Goal: Find specific page/section: Find specific page/section

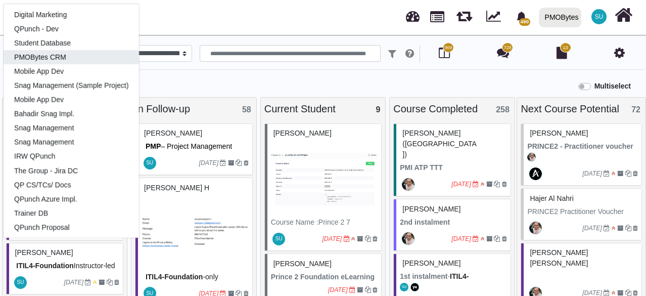
click at [54, 54] on link "PMOBytes CRM" at bounding box center [71, 57] width 135 height 14
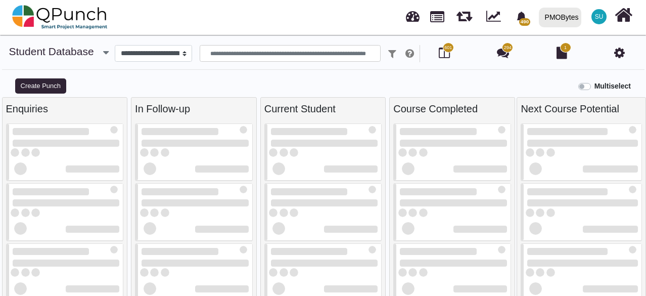
select select "*****"
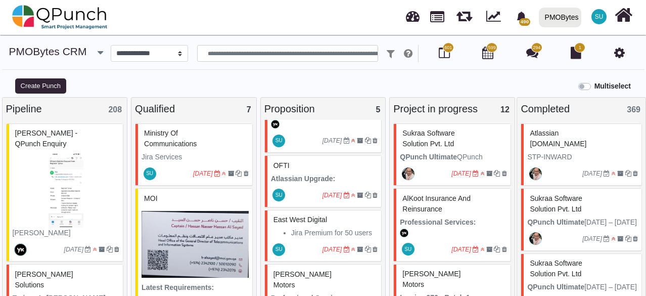
scroll to position [101, 0]
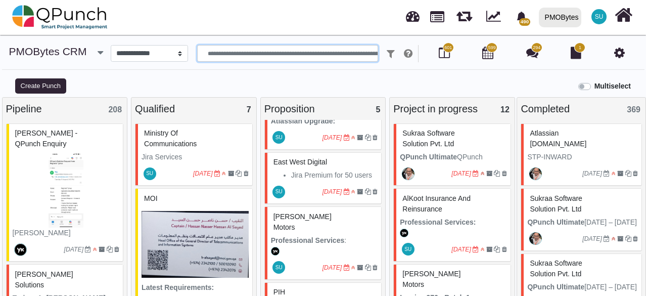
click at [283, 58] on input "text" at bounding box center [287, 53] width 181 height 17
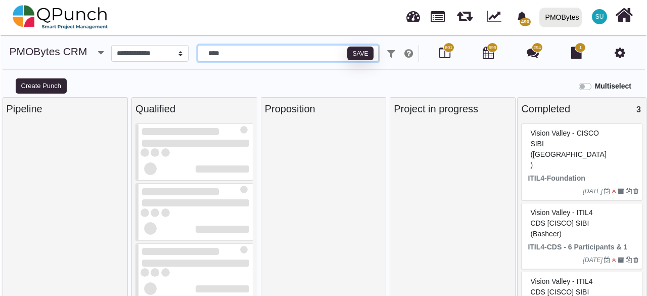
scroll to position [7, 0]
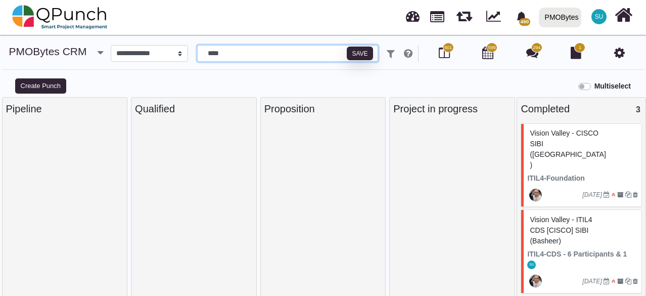
type input "****"
click at [591, 148] on div "Vision valley - CISCO SIBI ([GEOGRAPHIC_DATA])" at bounding box center [582, 149] width 111 height 48
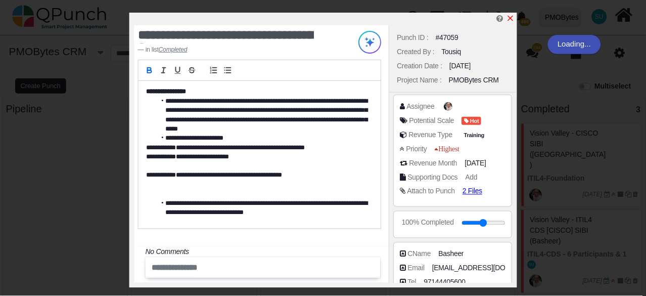
scroll to position [101, 0]
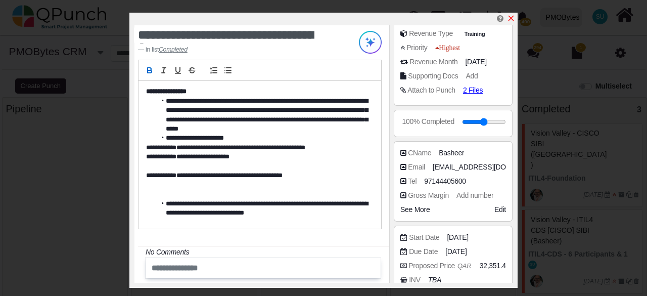
click at [509, 21] on icon "x" at bounding box center [511, 18] width 8 height 8
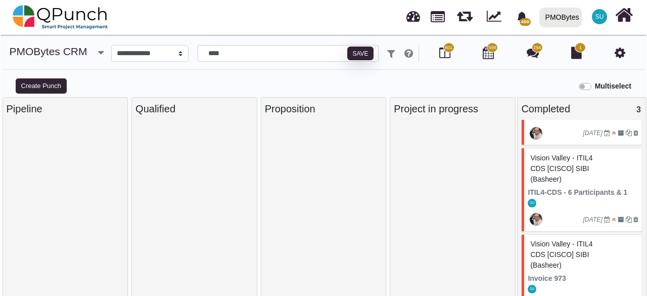
scroll to position [66, 0]
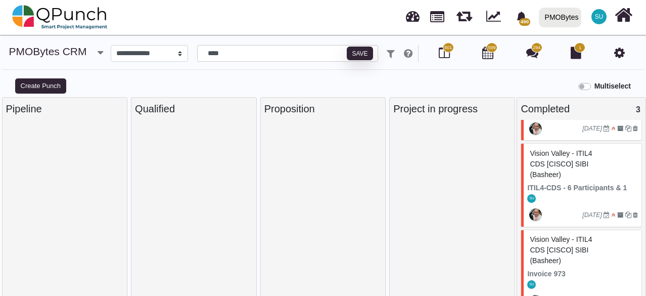
click at [586, 268] on p "Invoice 973" at bounding box center [582, 273] width 111 height 11
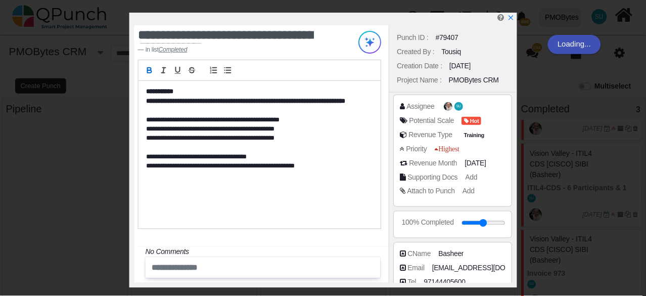
scroll to position [188, 0]
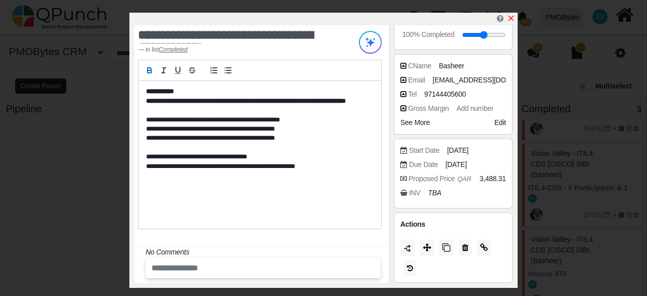
click at [513, 20] on icon "x" at bounding box center [511, 18] width 8 height 8
